Goal: Book appointment/travel/reservation

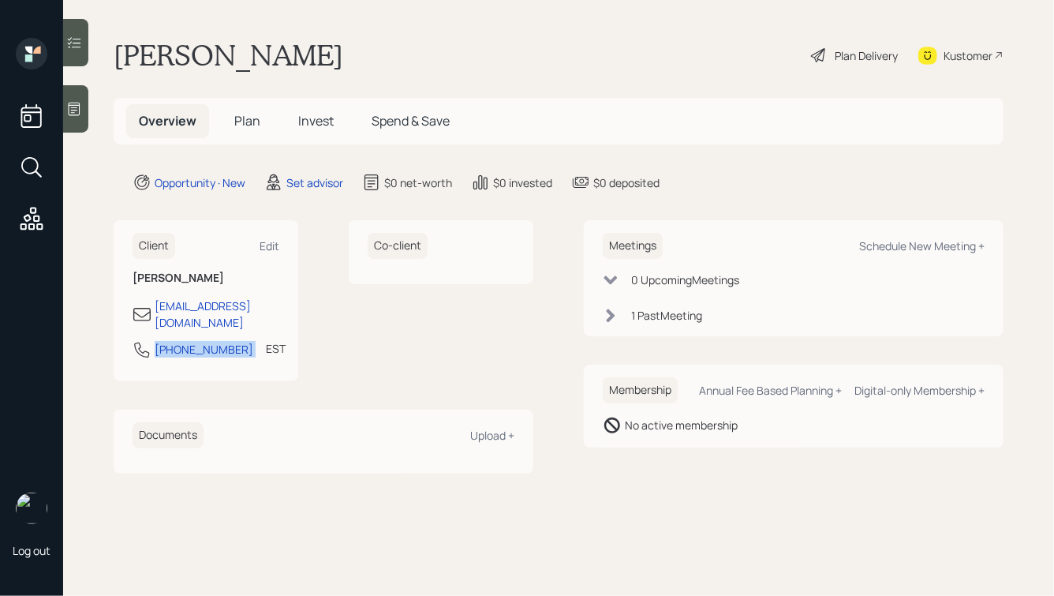
drag, startPoint x: 230, startPoint y: 338, endPoint x: 124, endPoint y: 336, distance: 105.7
click at [124, 337] on div "Client Edit [PERSON_NAME] [PERSON_NAME][EMAIL_ADDRESS][DOMAIN_NAME] [PHONE_NUMB…" at bounding box center [206, 300] width 185 height 161
copy div "[PHONE_NUMBER]"
click at [925, 245] on div "Schedule New Meeting +" at bounding box center [921, 245] width 125 height 15
select select "round-[PERSON_NAME]"
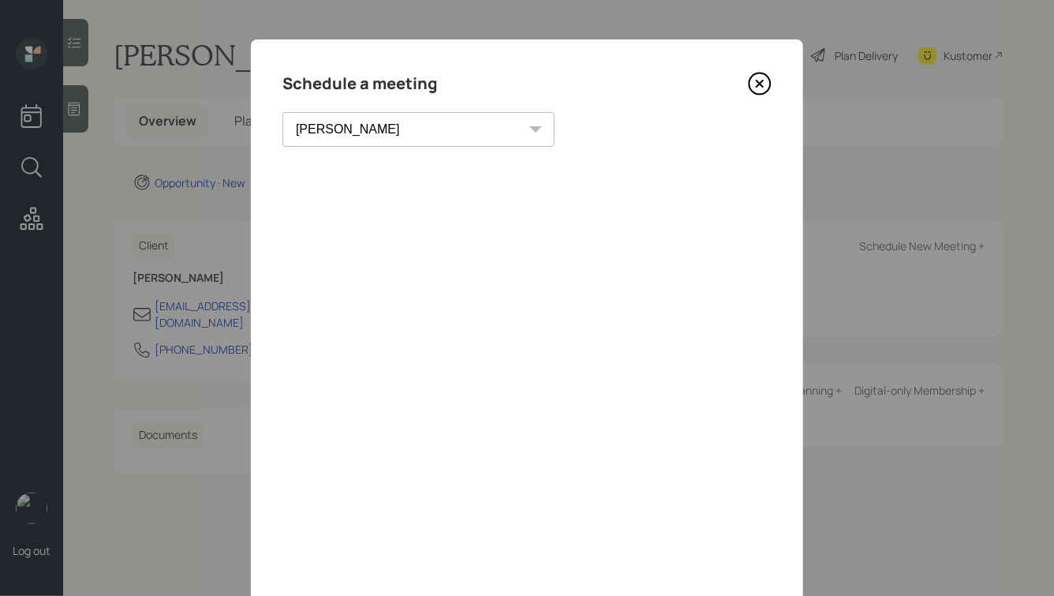
scroll to position [114, 0]
